Goal: Navigation & Orientation: Find specific page/section

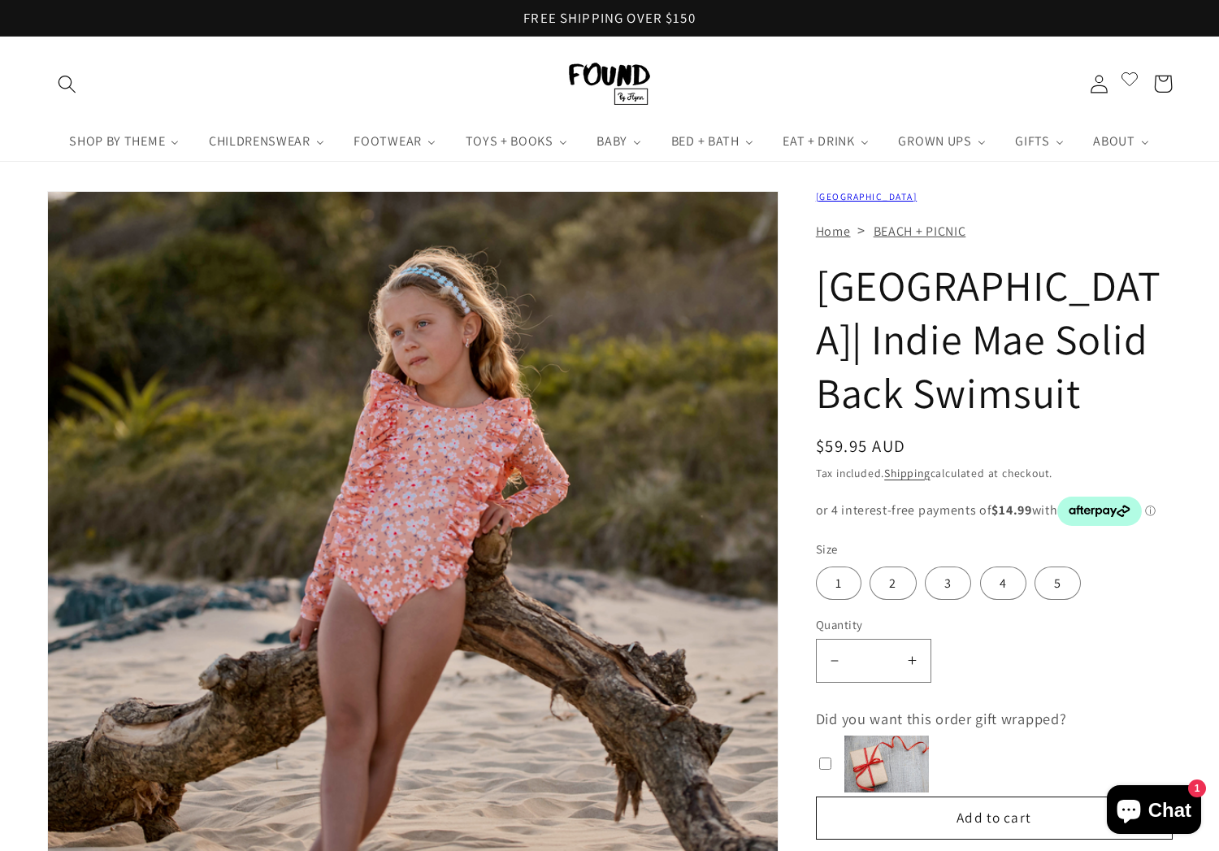
click at [919, 223] on link "BEACH + PICNIC" at bounding box center [919, 231] width 93 height 17
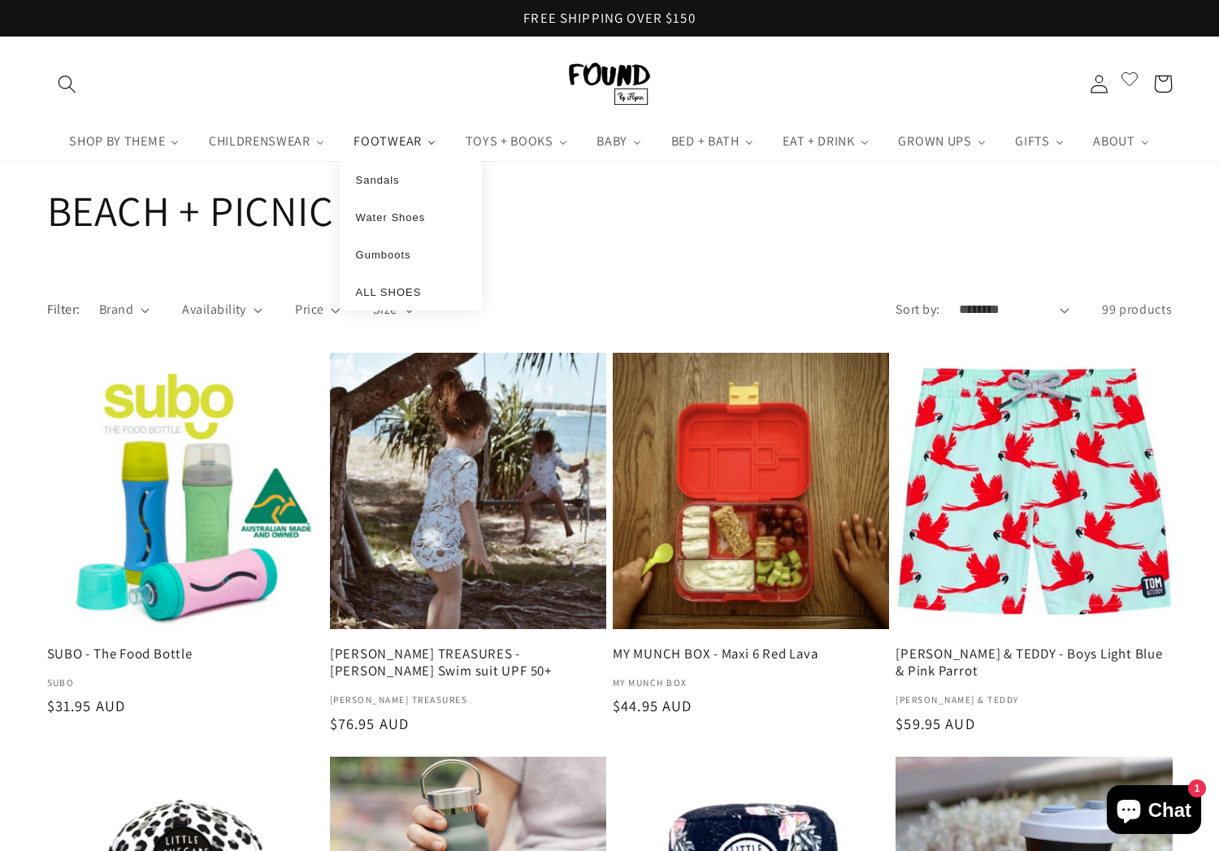
click at [397, 135] on span "FOOTWEAR" at bounding box center [386, 141] width 73 height 16
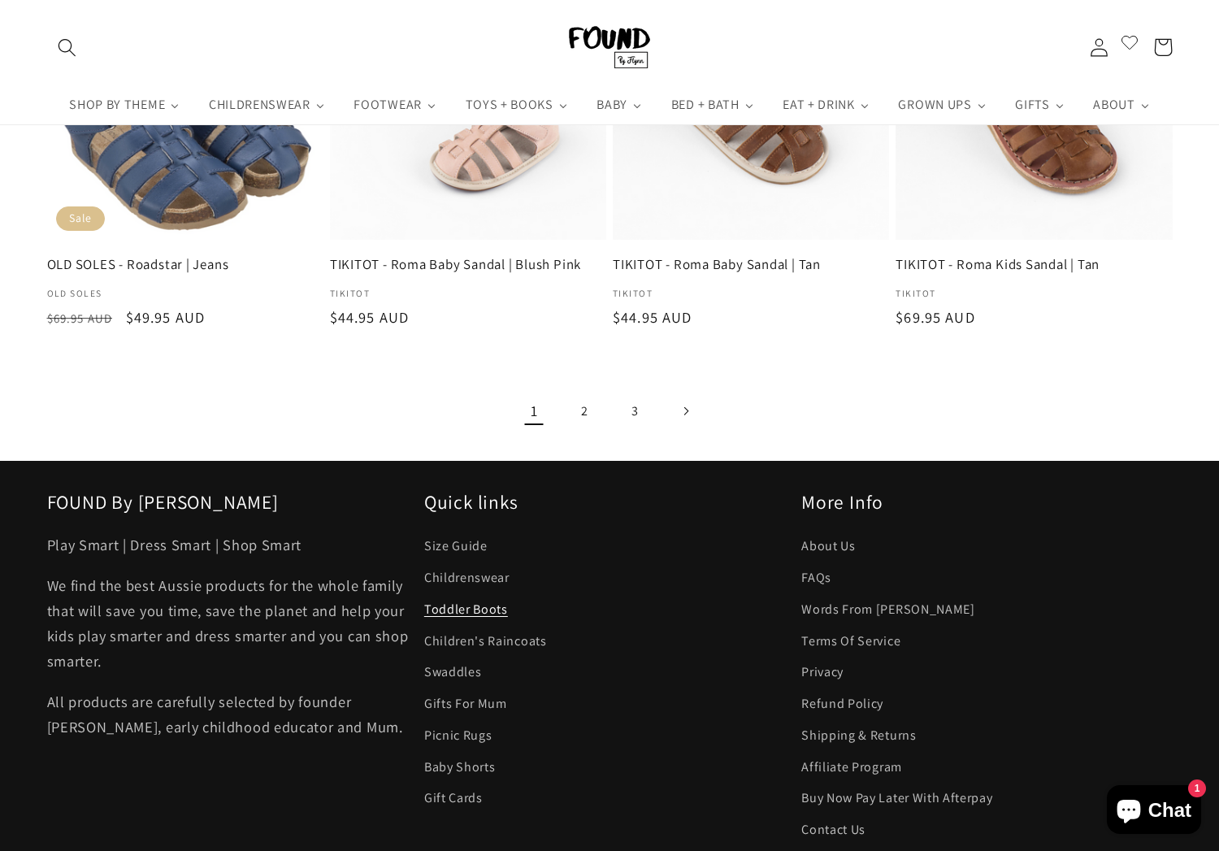
scroll to position [2390, 0]
